Goal: Task Accomplishment & Management: Use online tool/utility

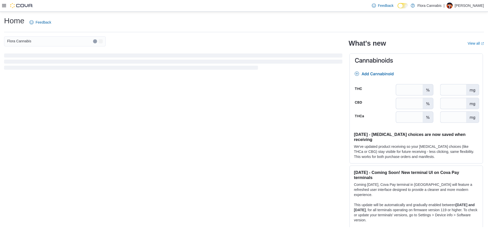
click at [5, 6] on icon at bounding box center [4, 6] width 4 height 4
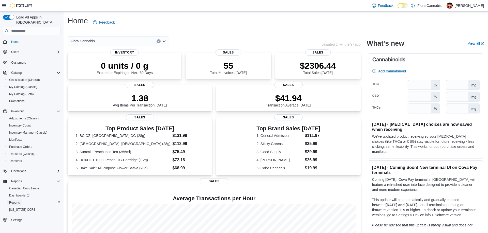
click at [18, 201] on span "Reports" at bounding box center [14, 203] width 11 height 4
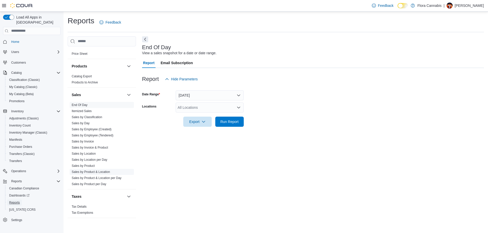
scroll to position [305, 0]
click at [99, 136] on link "Sales by Employee (Tendered)" at bounding box center [93, 136] width 42 height 4
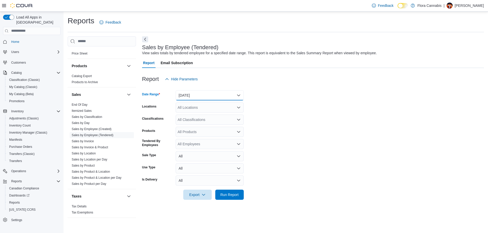
click at [231, 95] on button "Yesterday" at bounding box center [210, 95] width 68 height 10
click at [271, 101] on form "Date Range Yesterday Locations All Locations Classifications All Classification…" at bounding box center [313, 142] width 342 height 116
click at [236, 92] on button "Yesterday" at bounding box center [210, 95] width 68 height 10
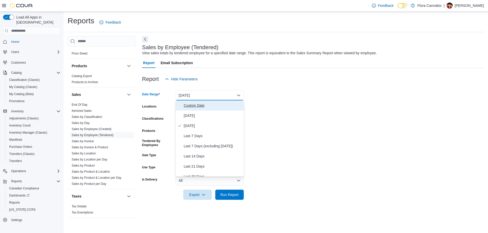
click at [204, 107] on span "Custom Date" at bounding box center [213, 106] width 58 height 6
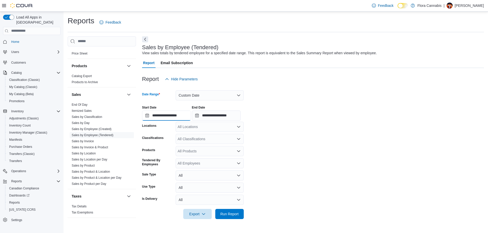
click at [170, 116] on input "**********" at bounding box center [166, 116] width 49 height 10
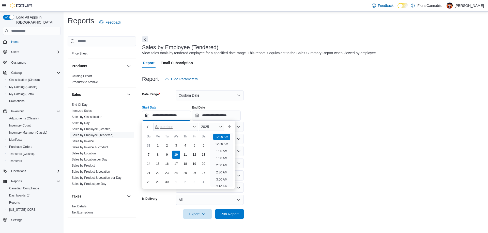
scroll to position [16, 0]
click at [375, 128] on form "**********" at bounding box center [313, 151] width 342 height 135
click at [157, 115] on input "**********" at bounding box center [166, 116] width 49 height 10
click at [295, 111] on div "**********" at bounding box center [313, 111] width 342 height 19
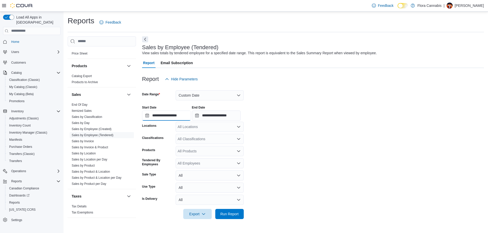
click at [156, 114] on input "**********" at bounding box center [166, 116] width 49 height 10
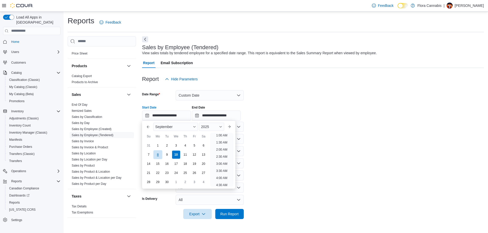
click at [156, 157] on div "8" at bounding box center [157, 154] width 9 height 9
type input "**********"
click at [222, 115] on input "**********" at bounding box center [216, 116] width 49 height 10
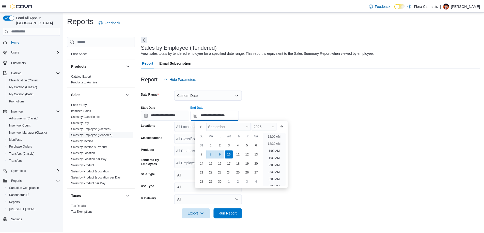
scroll to position [289, 0]
click at [213, 155] on div "8" at bounding box center [212, 154] width 9 height 9
type input "**********"
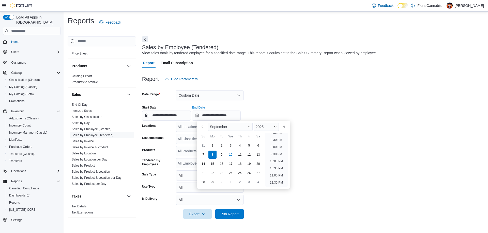
click at [285, 90] on div at bounding box center [313, 87] width 342 height 6
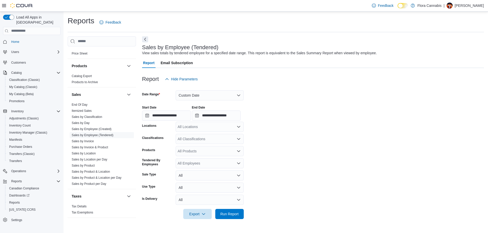
click at [199, 129] on div "All Locations" at bounding box center [210, 127] width 68 height 10
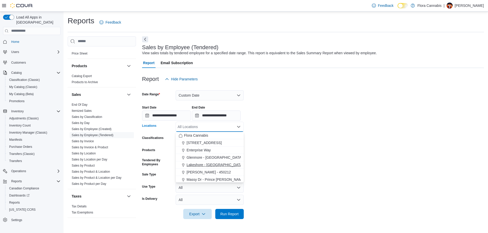
click at [198, 173] on span "Lawrence - Kelowna - 450212" at bounding box center [208, 172] width 44 height 5
click at [310, 144] on form "**********" at bounding box center [313, 151] width 342 height 135
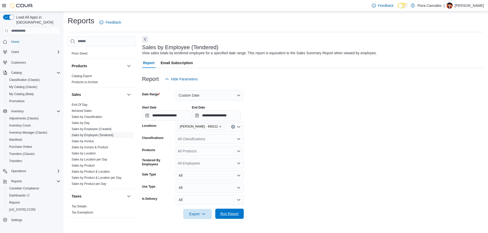
click at [231, 215] on span "Run Report" at bounding box center [229, 214] width 18 height 5
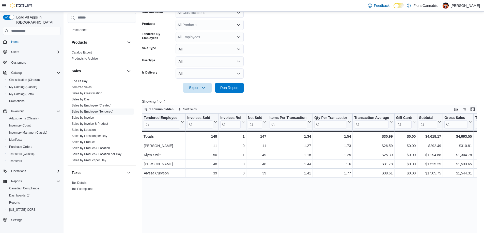
scroll to position [37, 0]
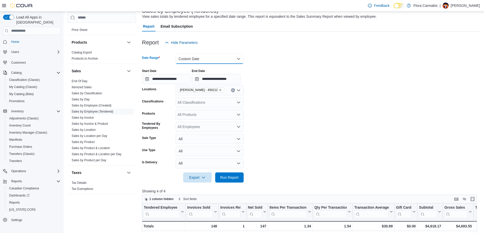
drag, startPoint x: 189, startPoint y: 56, endPoint x: 185, endPoint y: 57, distance: 3.9
click at [188, 56] on button "Custom Date" at bounding box center [210, 59] width 68 height 10
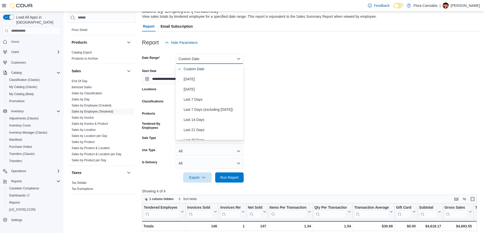
click at [313, 79] on div "**********" at bounding box center [311, 74] width 338 height 19
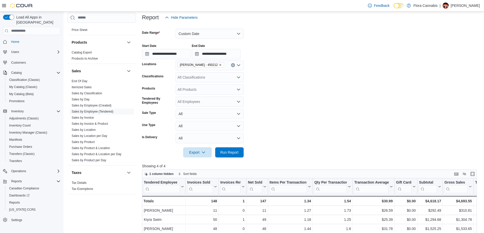
scroll to position [164, 0]
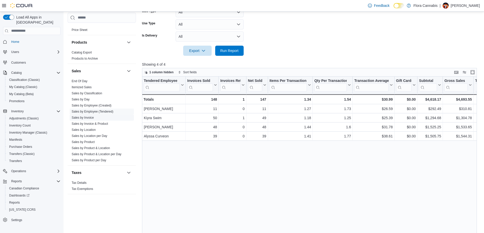
click at [86, 117] on link "Sales by Invoice" at bounding box center [83, 118] width 22 height 4
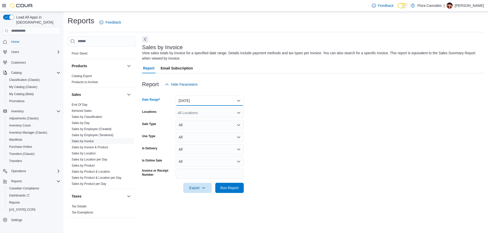
click at [199, 99] on button "Yesterday" at bounding box center [210, 101] width 68 height 10
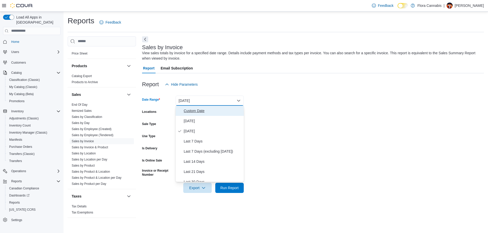
click at [198, 111] on span "Custom Date" at bounding box center [213, 111] width 58 height 6
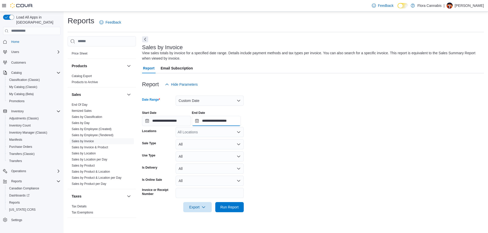
click at [225, 124] on input "**********" at bounding box center [216, 121] width 49 height 10
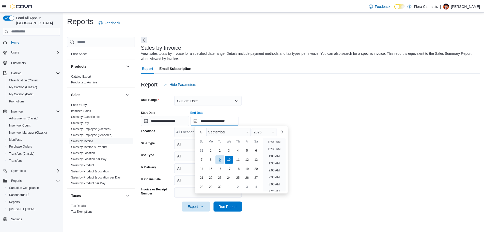
scroll to position [289, 0]
click at [215, 160] on div "8" at bounding box center [212, 160] width 9 height 9
type input "**********"
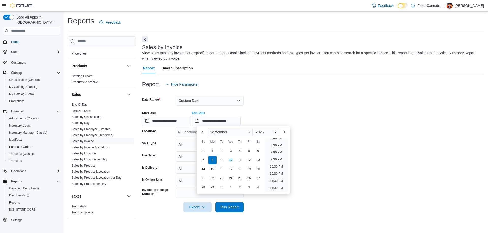
click at [309, 92] on div at bounding box center [313, 93] width 342 height 6
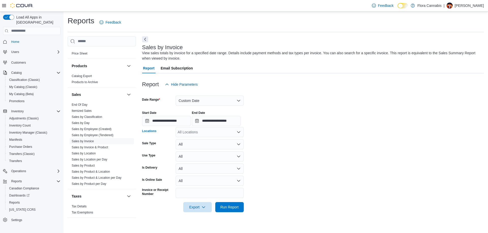
click at [208, 131] on div "All Locations" at bounding box center [210, 132] width 68 height 10
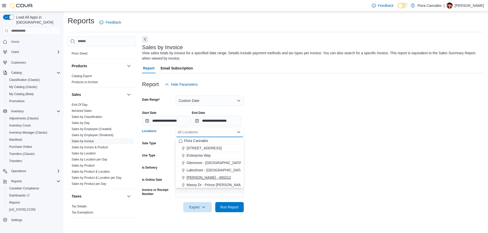
click at [205, 177] on span "Lawrence - Kelowna - 450212" at bounding box center [208, 177] width 44 height 5
click at [295, 140] on form "**********" at bounding box center [313, 151] width 342 height 123
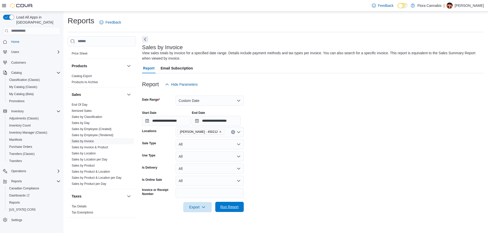
click at [228, 207] on span "Run Report" at bounding box center [229, 207] width 18 height 5
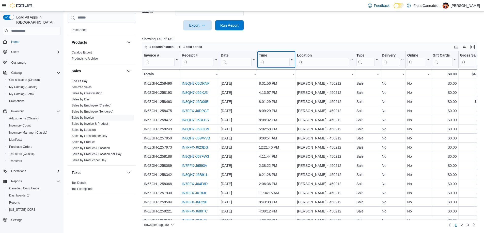
click at [290, 57] on button "Time" at bounding box center [276, 59] width 35 height 13
click at [181, 47] on icon "button" at bounding box center [179, 46] width 3 height 3
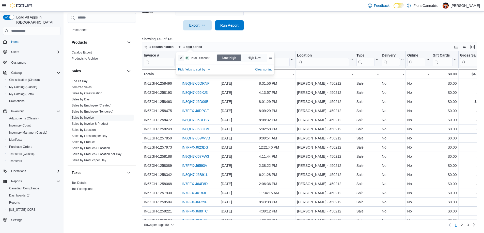
click at [179, 58] on button "Remove Total Discount from data grid sort" at bounding box center [181, 58] width 6 height 6
click at [285, 33] on div at bounding box center [311, 33] width 338 height 6
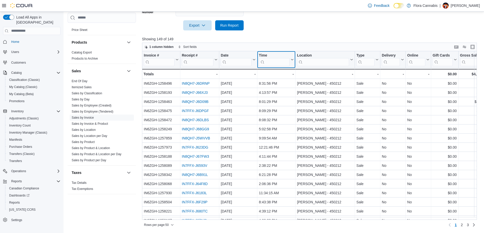
click at [293, 58] on icon at bounding box center [292, 59] width 4 height 3
click at [286, 79] on span "Sort Low-High" at bounding box center [279, 79] width 19 height 4
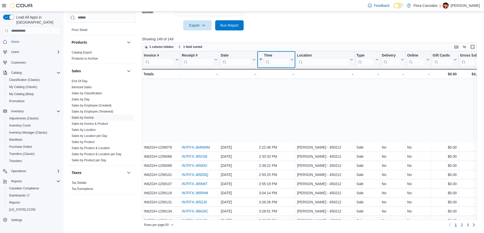
scroll to position [319, 0]
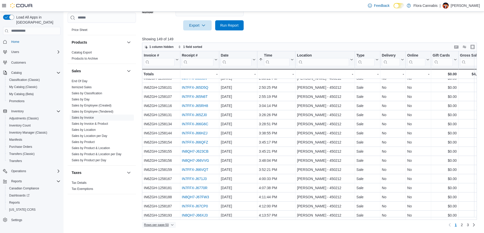
click at [153, 225] on span "Rows per page : 50" at bounding box center [156, 225] width 25 height 4
click at [164, 215] on span "100 rows" at bounding box center [165, 215] width 16 height 4
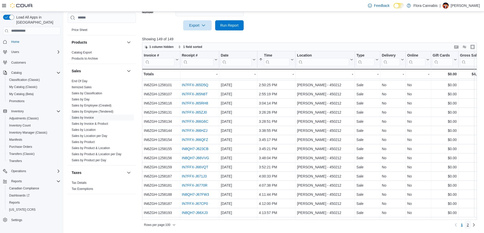
click at [471, 225] on link "2" at bounding box center [468, 225] width 6 height 8
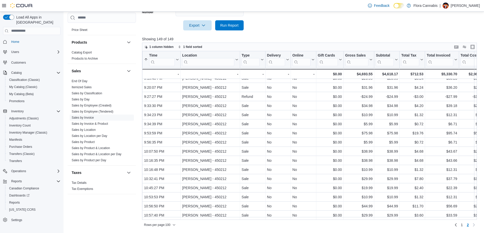
scroll to position [309, 0]
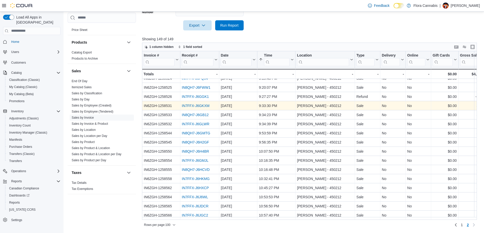
click at [206, 104] on link "IN7FFX-J6GKXM" at bounding box center [196, 106] width 28 height 4
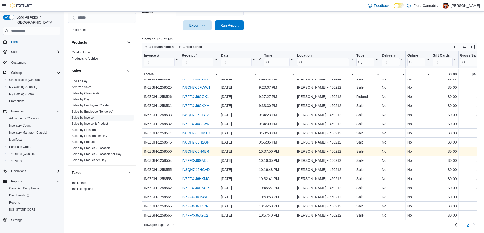
click at [194, 150] on link "IN8QH7-J6H4BR" at bounding box center [195, 152] width 27 height 4
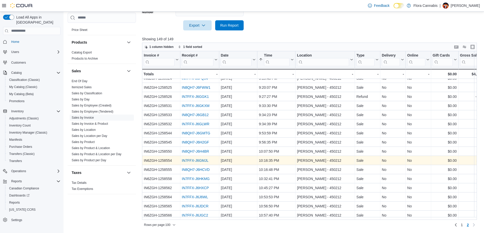
click at [203, 159] on link "IN7FFX-J6GMJL" at bounding box center [195, 161] width 27 height 4
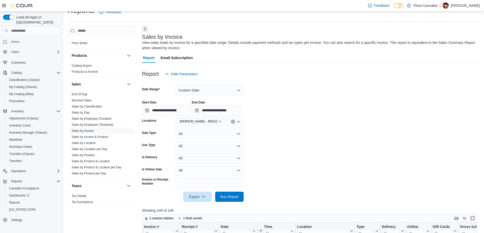
scroll to position [0, 0]
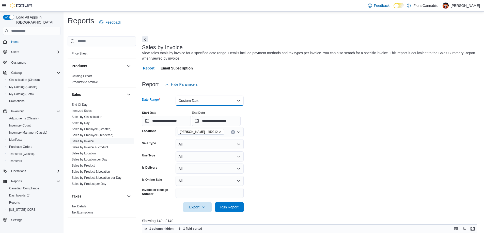
click at [205, 101] on button "Custom Date" at bounding box center [210, 101] width 68 height 10
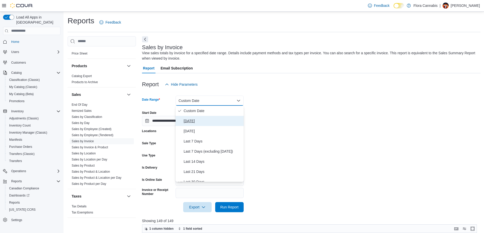
click at [194, 120] on span "Today" at bounding box center [213, 121] width 58 height 6
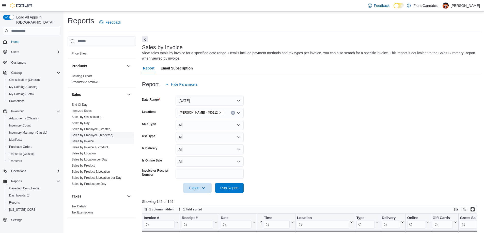
click at [100, 135] on link "Sales by Employee (Tendered)" at bounding box center [93, 136] width 42 height 4
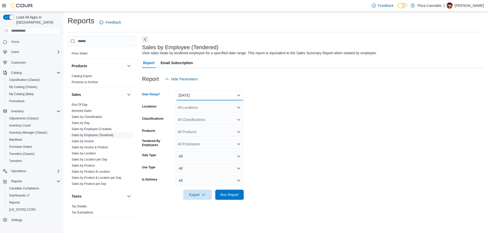
click at [219, 91] on button "Yesterday" at bounding box center [210, 95] width 68 height 10
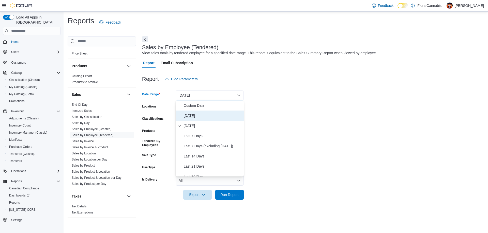
click at [212, 115] on span "Today" at bounding box center [213, 116] width 58 height 6
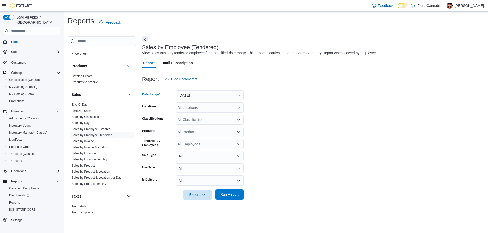
click at [226, 196] on span "Run Report" at bounding box center [229, 194] width 18 height 5
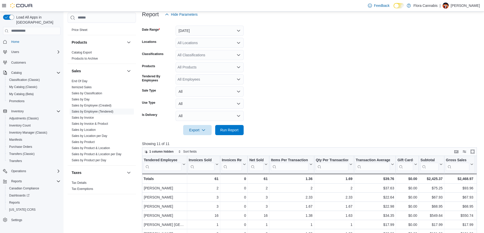
scroll to position [17, 0]
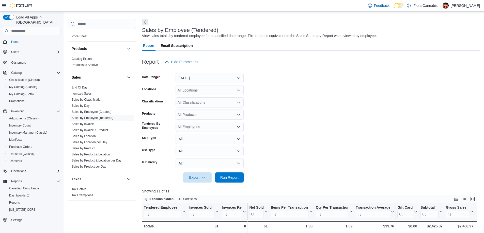
click at [194, 90] on div "All Locations" at bounding box center [210, 90] width 68 height 10
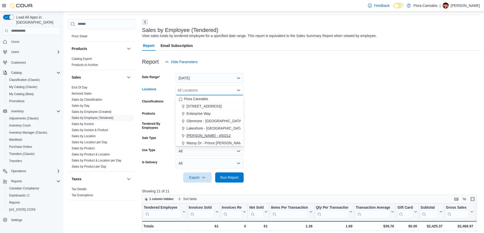
click at [202, 137] on span "Lawrence - Kelowna - 450212" at bounding box center [208, 135] width 44 height 5
click at [301, 118] on form "Date Range Today Locations Lawrence - Kelowna - 450212 Combo box. Selected. Law…" at bounding box center [311, 125] width 338 height 116
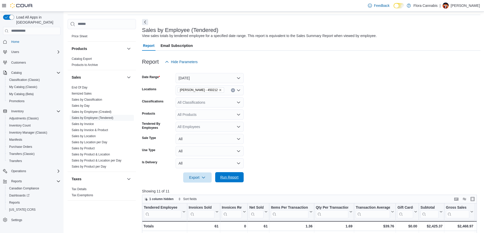
click at [235, 178] on span "Run Report" at bounding box center [229, 177] width 18 height 5
click at [216, 79] on button "Today" at bounding box center [210, 78] width 68 height 10
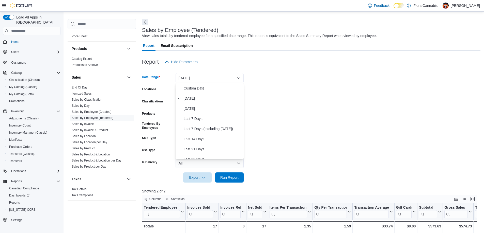
drag, startPoint x: 300, startPoint y: 78, endPoint x: 272, endPoint y: 85, distance: 28.8
click at [300, 79] on form "Date Range Today Locations Lawrence - Kelowna - 450212 Classifications All Clas…" at bounding box center [311, 125] width 338 height 116
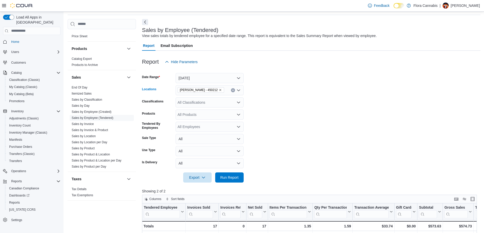
click at [222, 90] on icon "Remove Lawrence - Kelowna - 450212 from selection in this group" at bounding box center [220, 90] width 3 height 3
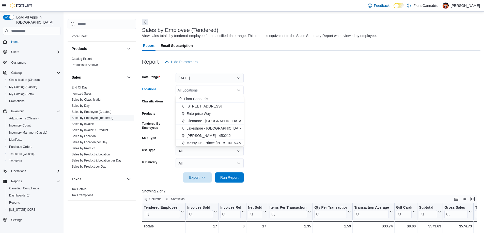
click at [203, 116] on button "Enterprise Way" at bounding box center [210, 113] width 68 height 7
click at [209, 81] on button "Today" at bounding box center [210, 78] width 68 height 10
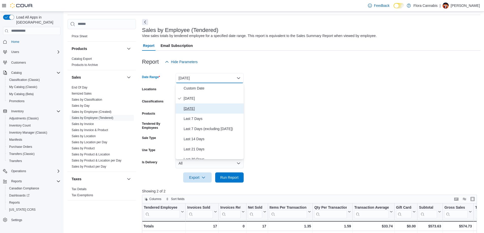
click at [198, 108] on span "Yesterday" at bounding box center [213, 109] width 58 height 6
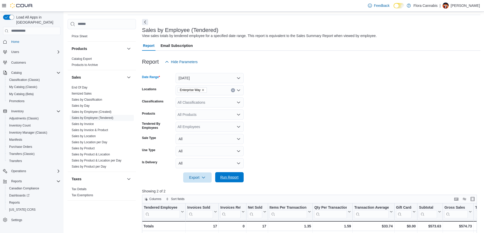
click at [228, 173] on span "Run Report" at bounding box center [229, 178] width 22 height 10
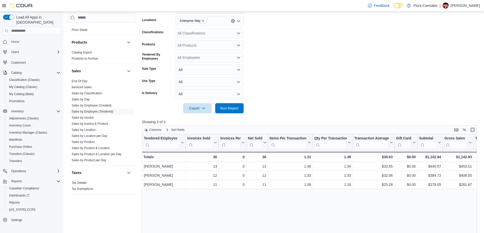
scroll to position [17, 0]
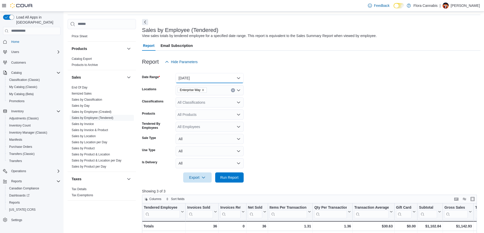
click at [191, 76] on button "Yesterday" at bounding box center [210, 78] width 68 height 10
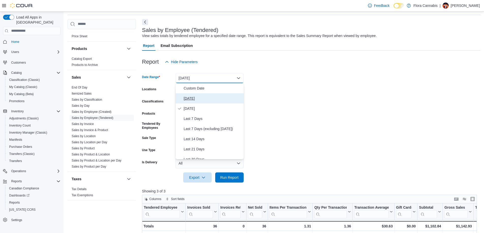
click at [191, 99] on span "Today" at bounding box center [213, 99] width 58 height 6
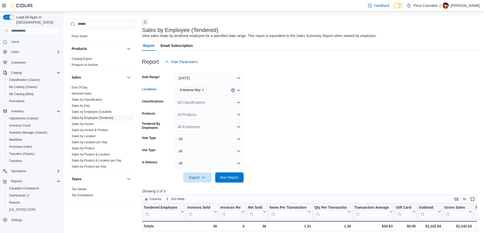
click at [202, 90] on icon "Remove Enterprise Way from selection in this group" at bounding box center [202, 90] width 3 height 3
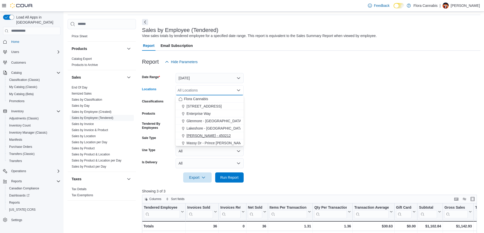
click at [196, 134] on span "Lawrence - Kelowna - 450212" at bounding box center [208, 135] width 44 height 5
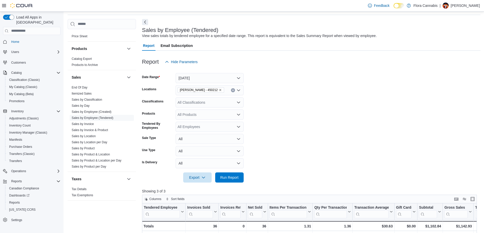
drag, startPoint x: 323, startPoint y: 118, endPoint x: 285, endPoint y: 146, distance: 47.6
click at [321, 119] on form "Date Range Today Locations Lawrence - Kelowna - 450212 Classifications All Clas…" at bounding box center [311, 125] width 338 height 116
click at [223, 192] on p "Showing 3 of 3" at bounding box center [311, 191] width 338 height 5
click at [229, 178] on span "Run Report" at bounding box center [229, 177] width 18 height 5
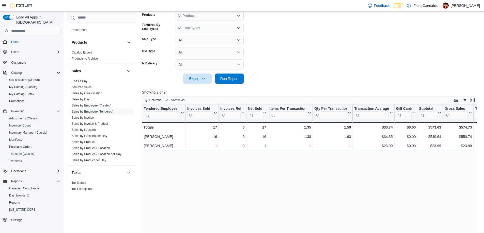
scroll to position [68, 0]
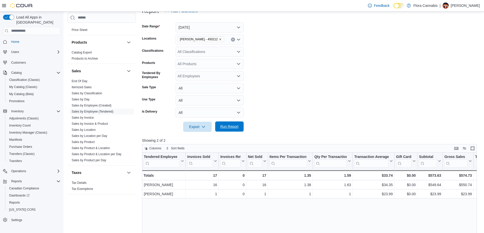
click at [227, 130] on span "Run Report" at bounding box center [229, 127] width 22 height 10
click at [235, 128] on span "Run Report" at bounding box center [229, 126] width 18 height 5
